Goal: Task Accomplishment & Management: Manage account settings

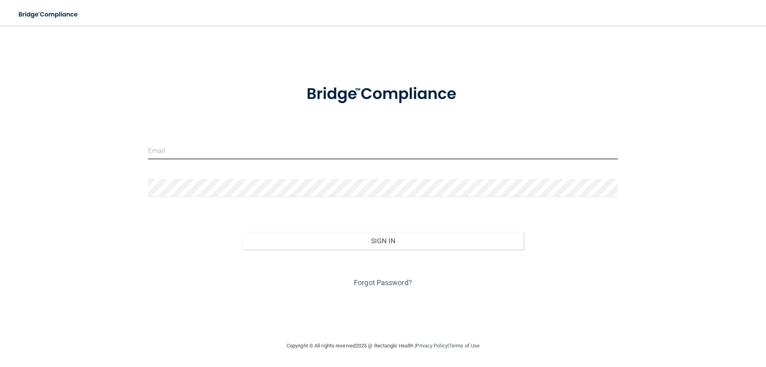
click at [231, 150] on input "email" at bounding box center [383, 150] width 470 height 18
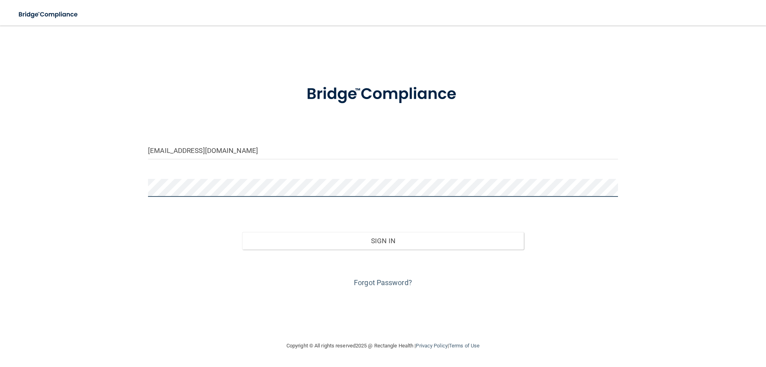
click at [242, 232] on button "Sign In" at bounding box center [383, 241] width 282 height 18
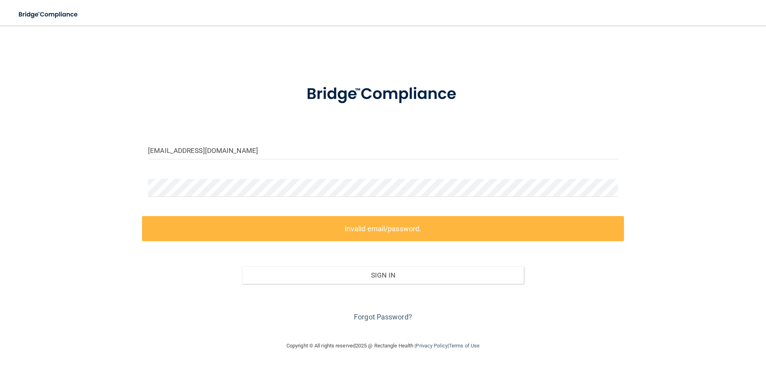
click at [310, 103] on img at bounding box center [383, 94] width 186 height 42
drag, startPoint x: 222, startPoint y: 152, endPoint x: 170, endPoint y: 149, distance: 51.9
click at [170, 149] on input "[EMAIL_ADDRESS][DOMAIN_NAME]" at bounding box center [383, 150] width 470 height 18
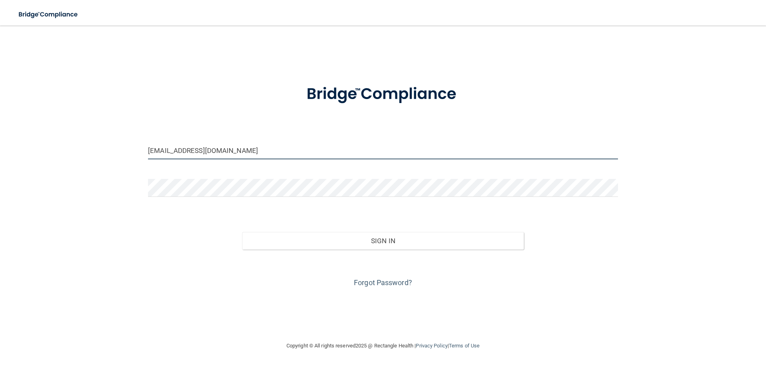
type input "[EMAIL_ADDRESS][DOMAIN_NAME]"
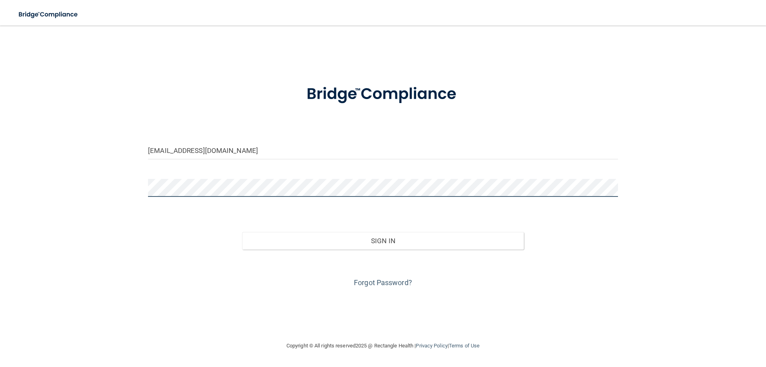
click at [242, 232] on button "Sign In" at bounding box center [383, 241] width 282 height 18
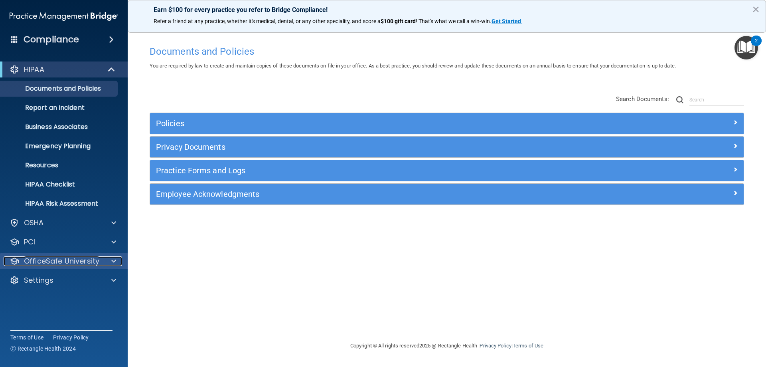
click at [109, 263] on div at bounding box center [113, 261] width 20 height 10
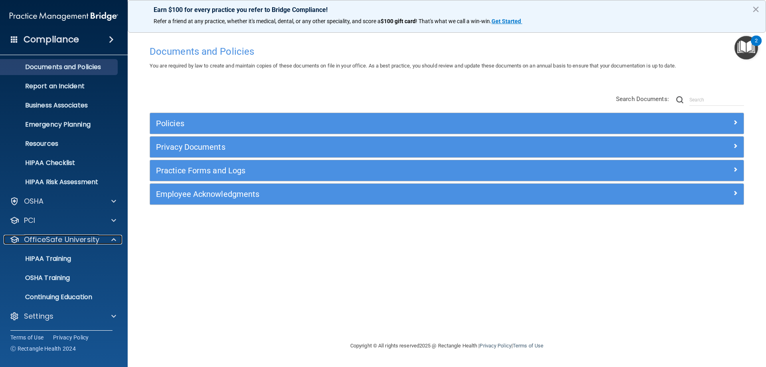
scroll to position [22, 0]
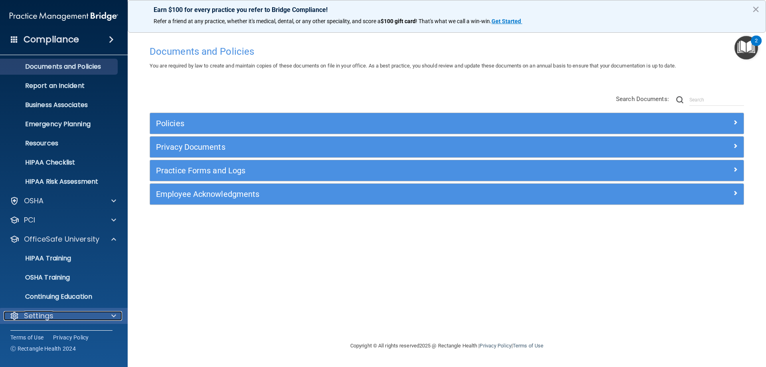
click at [99, 317] on div "Settings" at bounding box center [53, 316] width 99 height 10
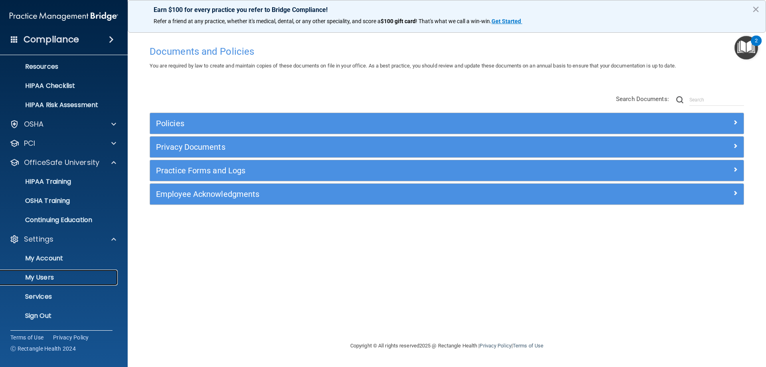
click at [45, 276] on p "My Users" at bounding box center [59, 277] width 109 height 8
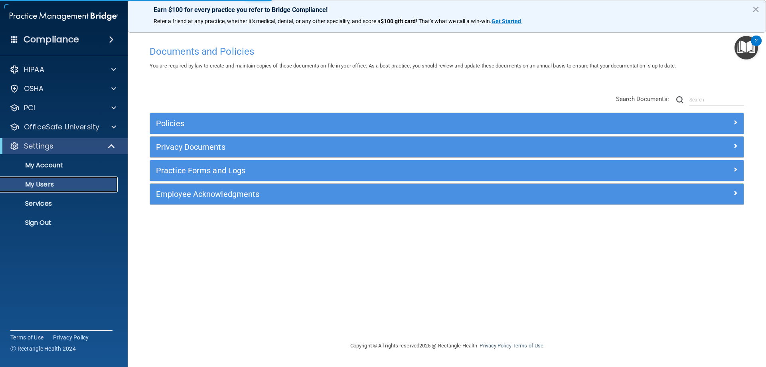
select select "20"
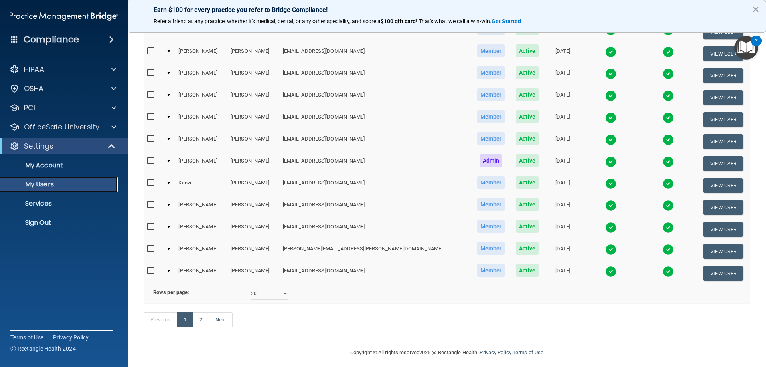
scroll to position [294, 0]
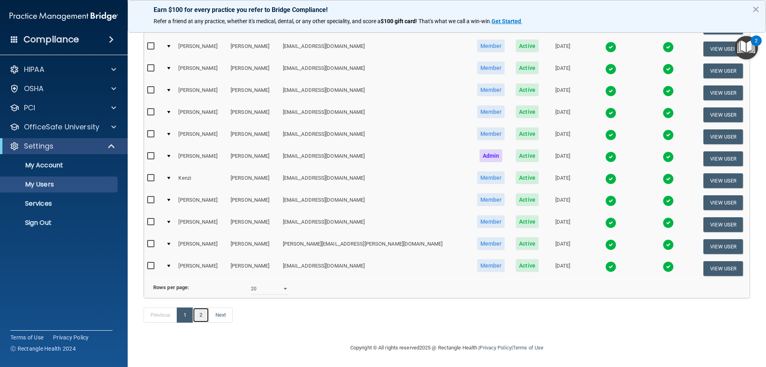
click at [201, 318] on link "2" at bounding box center [201, 314] width 16 height 15
select select "20"
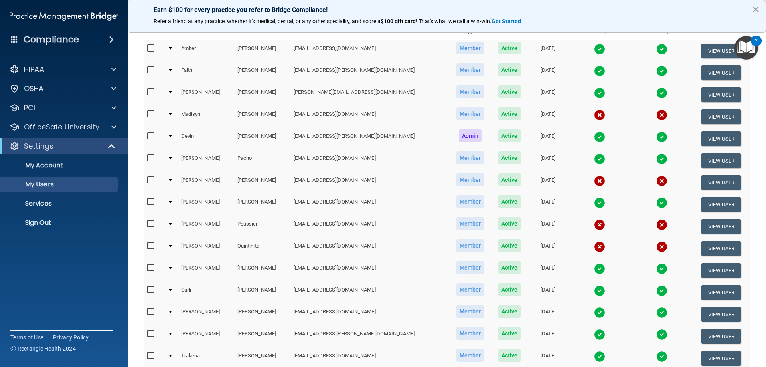
scroll to position [120, 0]
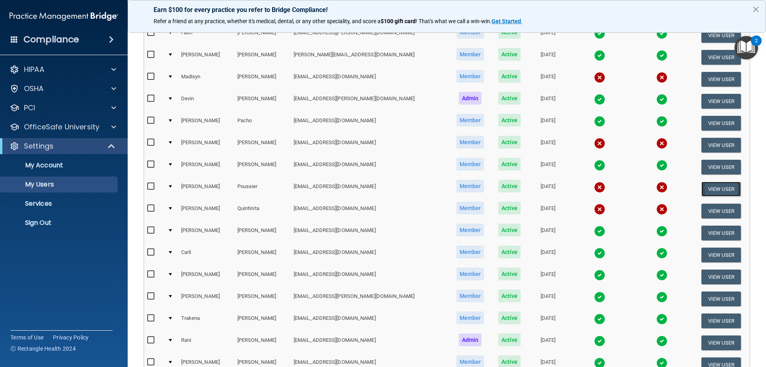
click at [718, 192] on button "View User" at bounding box center [722, 189] width 40 height 15
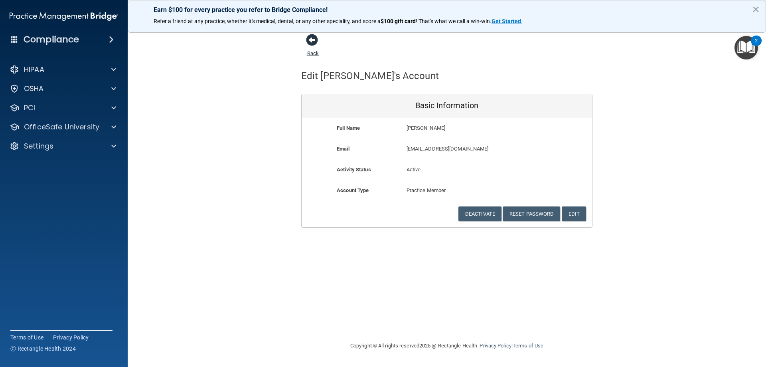
click at [314, 40] on span at bounding box center [312, 40] width 12 height 12
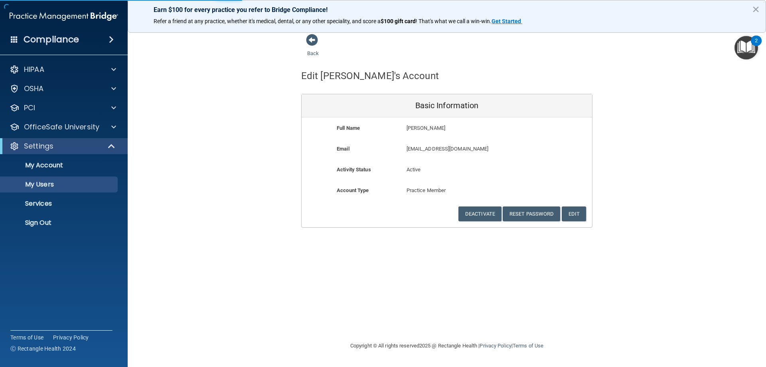
select select "20"
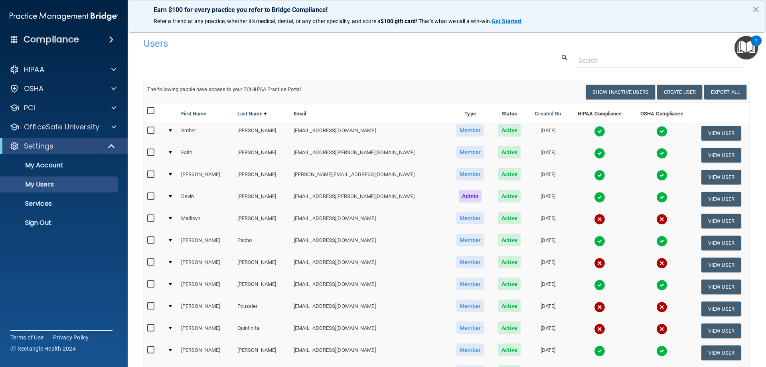
click at [150, 307] on input "checkbox" at bounding box center [151, 306] width 9 height 6
checkbox input "true"
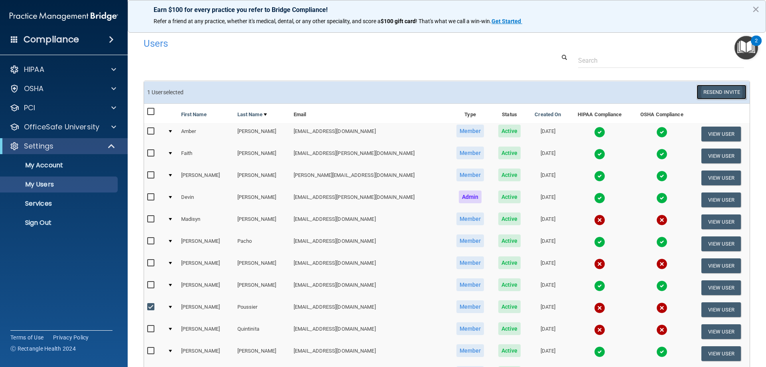
click at [730, 91] on button "Resend Invite" at bounding box center [722, 92] width 50 height 15
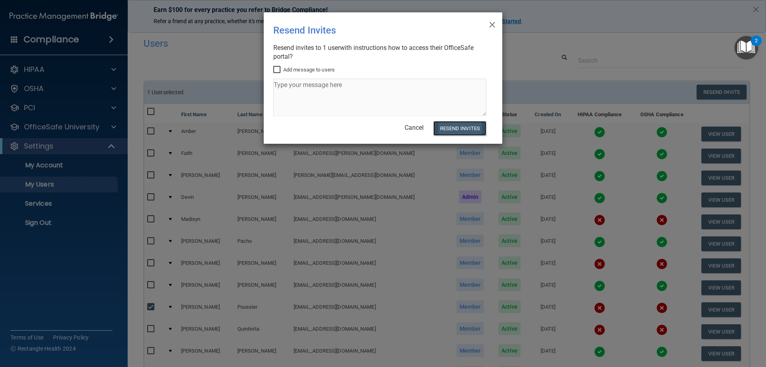
click at [451, 130] on button "Resend Invites" at bounding box center [459, 128] width 53 height 15
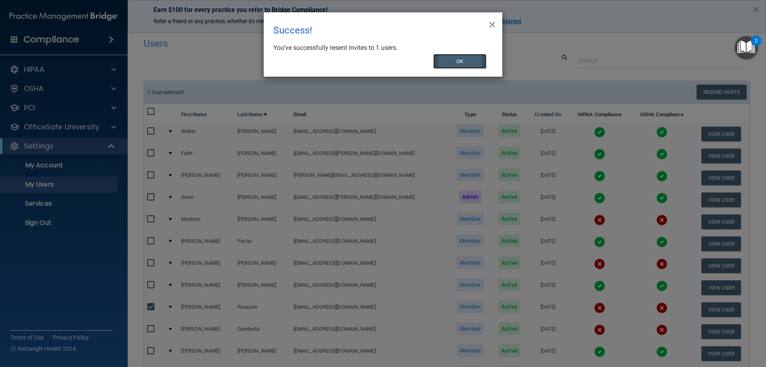
click at [461, 59] on button "OK" at bounding box center [459, 61] width 53 height 15
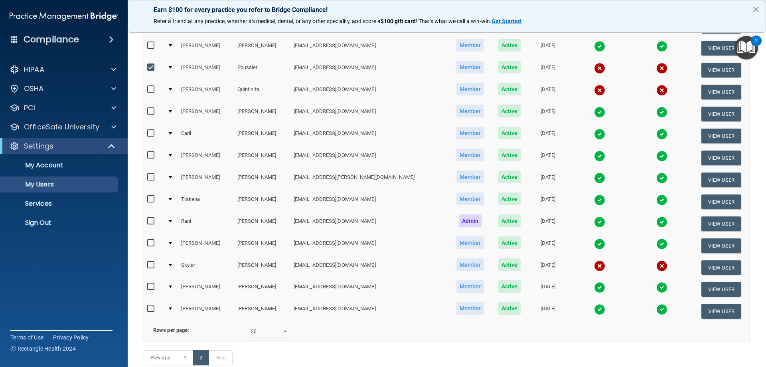
scroll to position [279, 0]
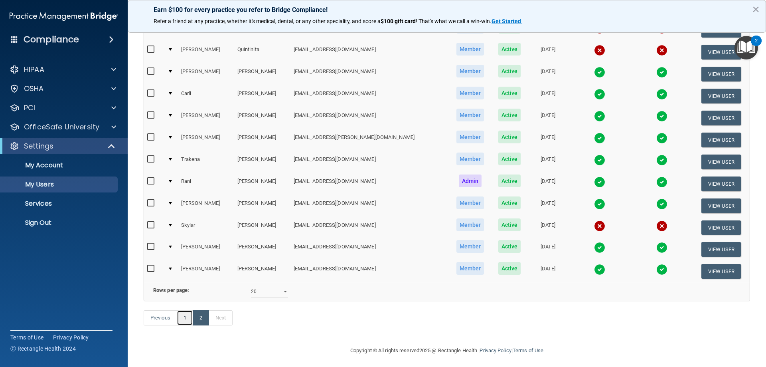
click at [188, 325] on link "1" at bounding box center [185, 317] width 16 height 15
select select "20"
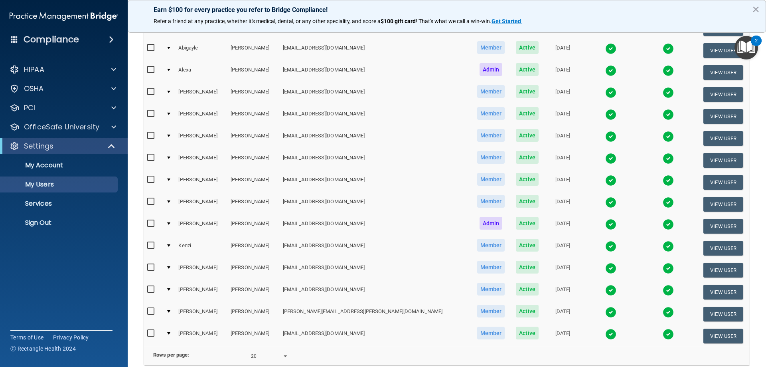
scroll to position [214, 0]
